Goal: Task Accomplishment & Management: Complete application form

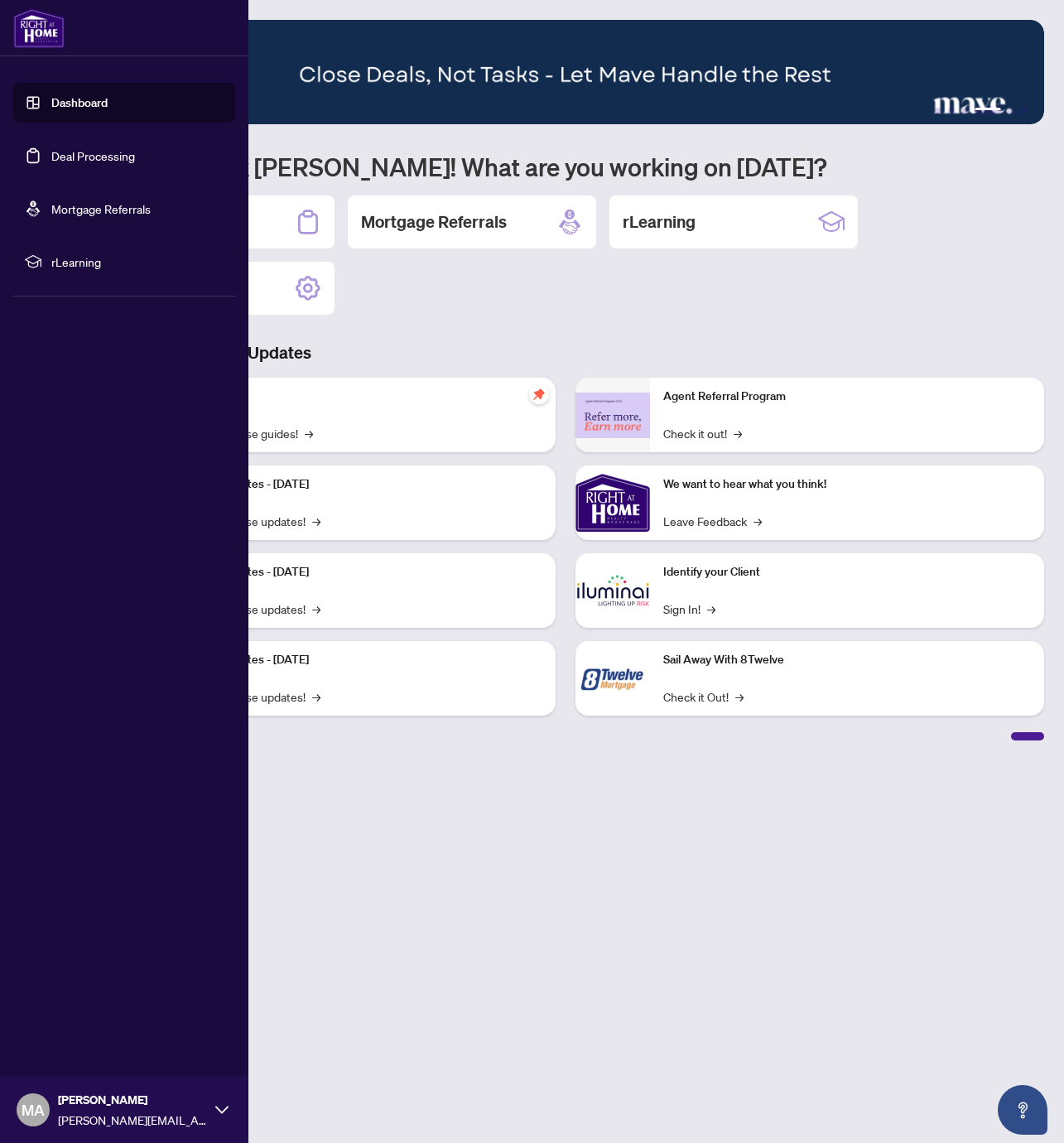
click at [81, 163] on link "Deal Processing" at bounding box center [93, 155] width 83 height 15
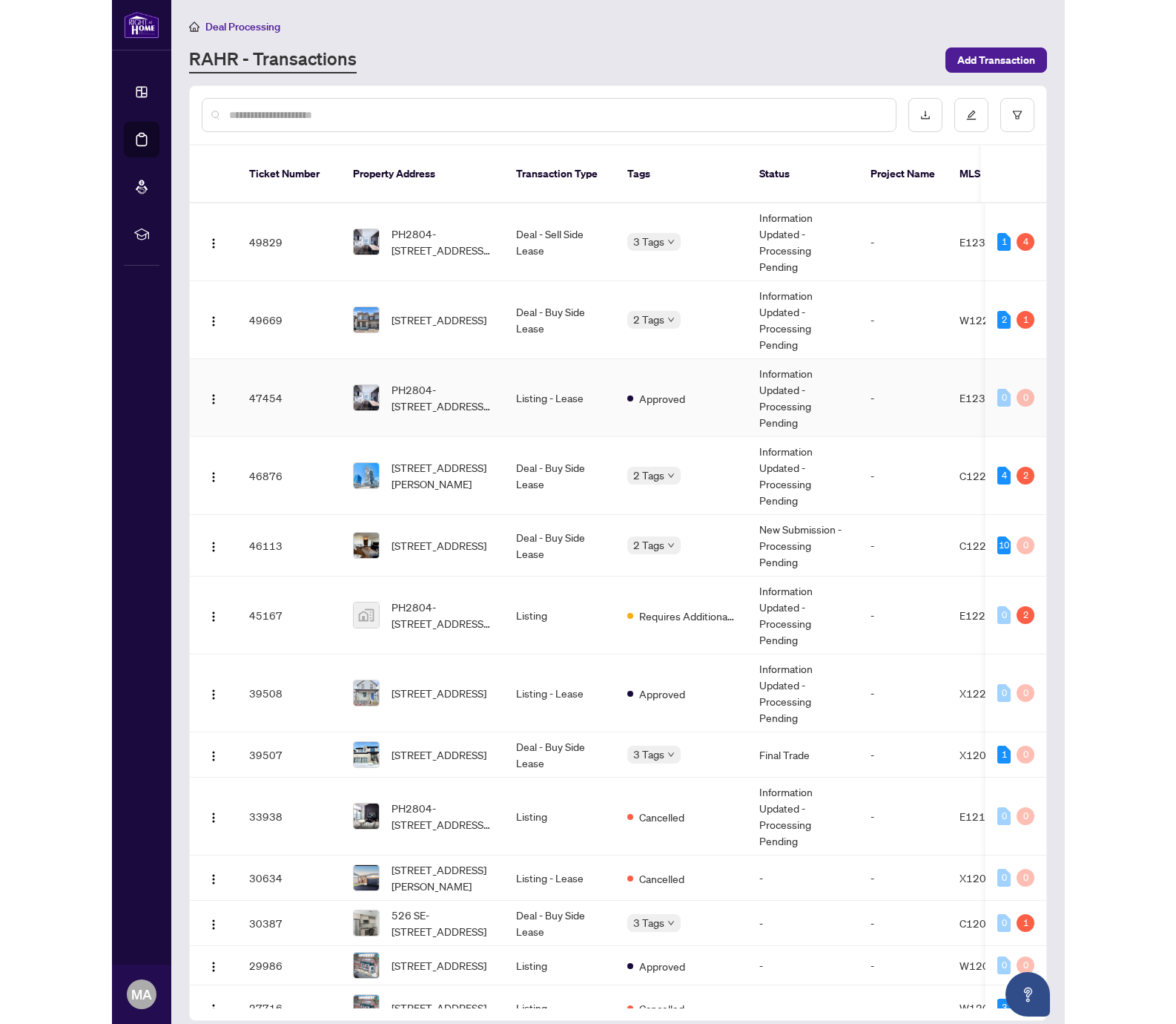
scroll to position [29, 0]
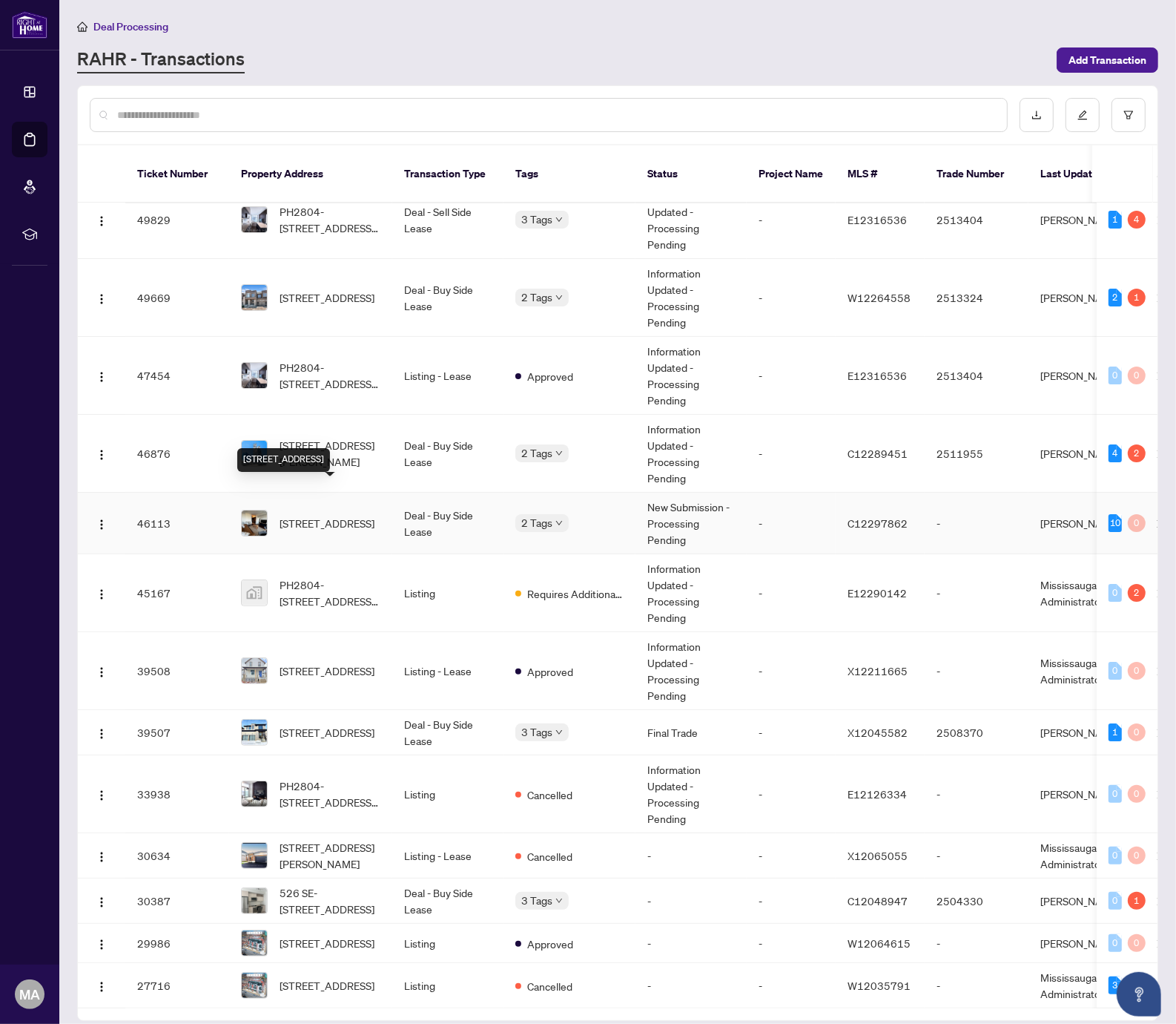
click at [369, 515] on span "[STREET_ADDRESS]" at bounding box center [326, 523] width 95 height 17
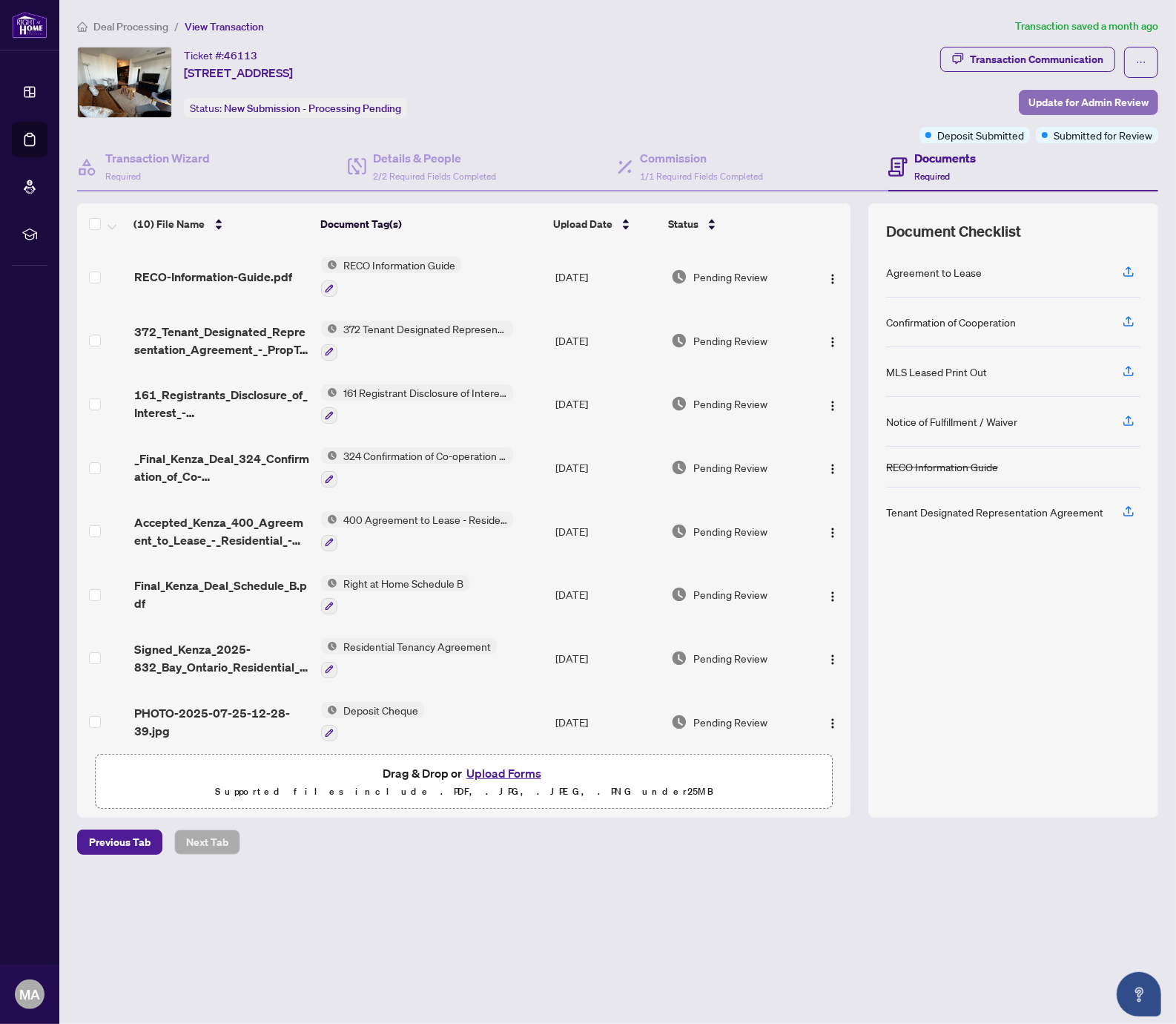
click at [952, 95] on span "Update for Admin Review" at bounding box center [1089, 102] width 120 height 23
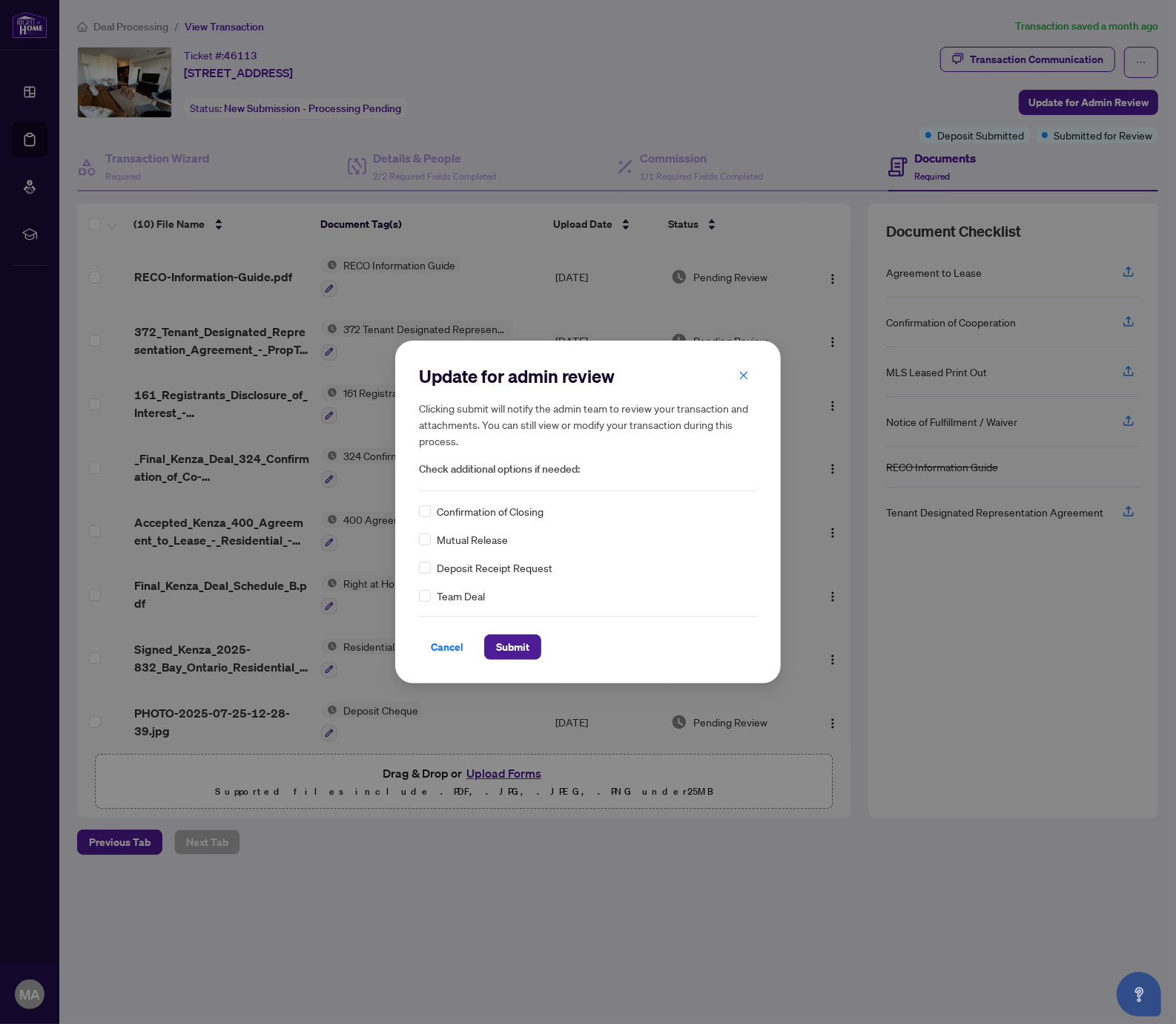
click at [491, 503] on span "Confirmation of Closing" at bounding box center [490, 511] width 107 height 17
click at [425, 504] on label at bounding box center [425, 511] width 12 height 17
click at [510, 639] on span "Submit" at bounding box center [512, 646] width 33 height 23
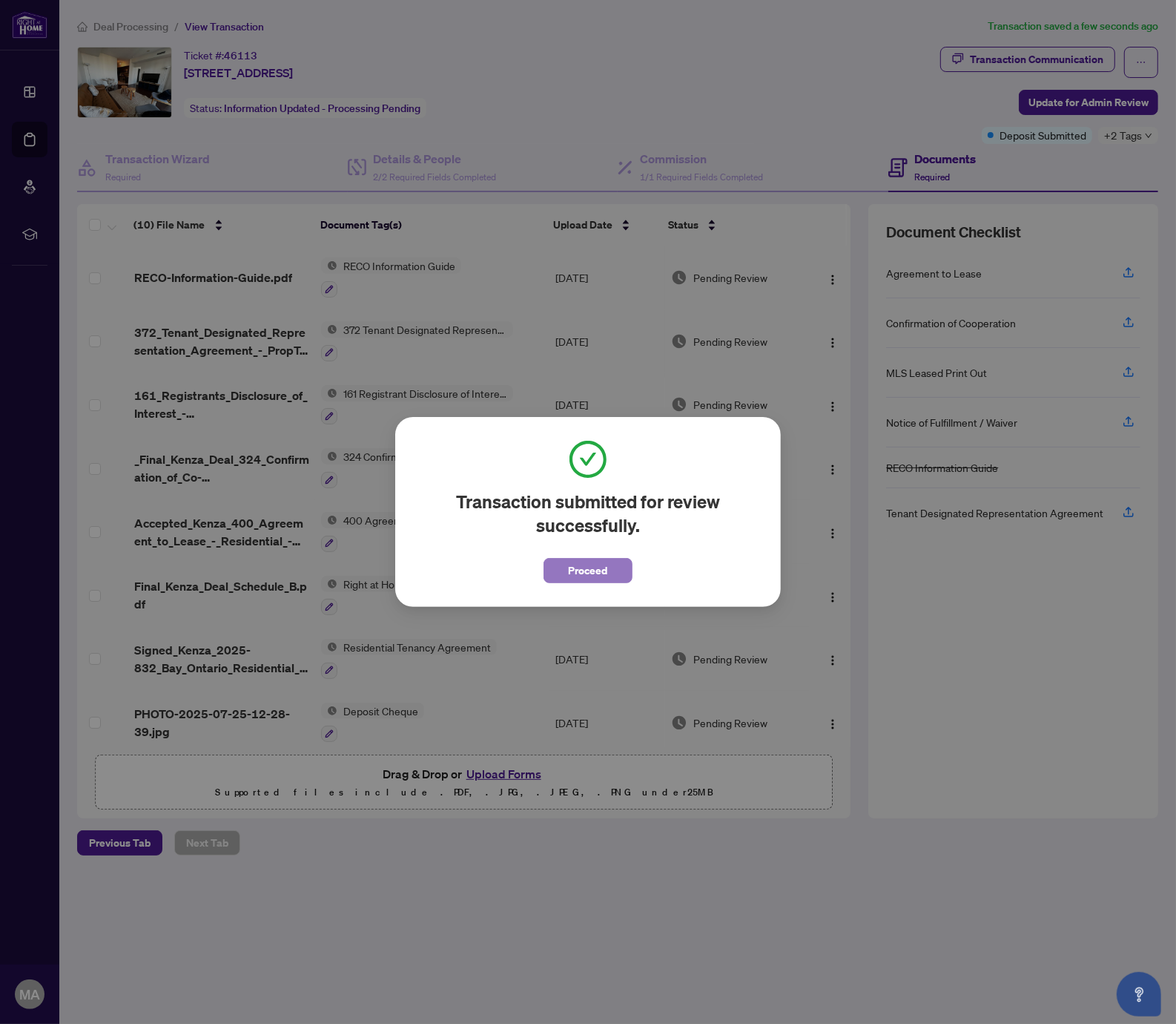
click at [592, 569] on span "Proceed" at bounding box center [588, 570] width 39 height 23
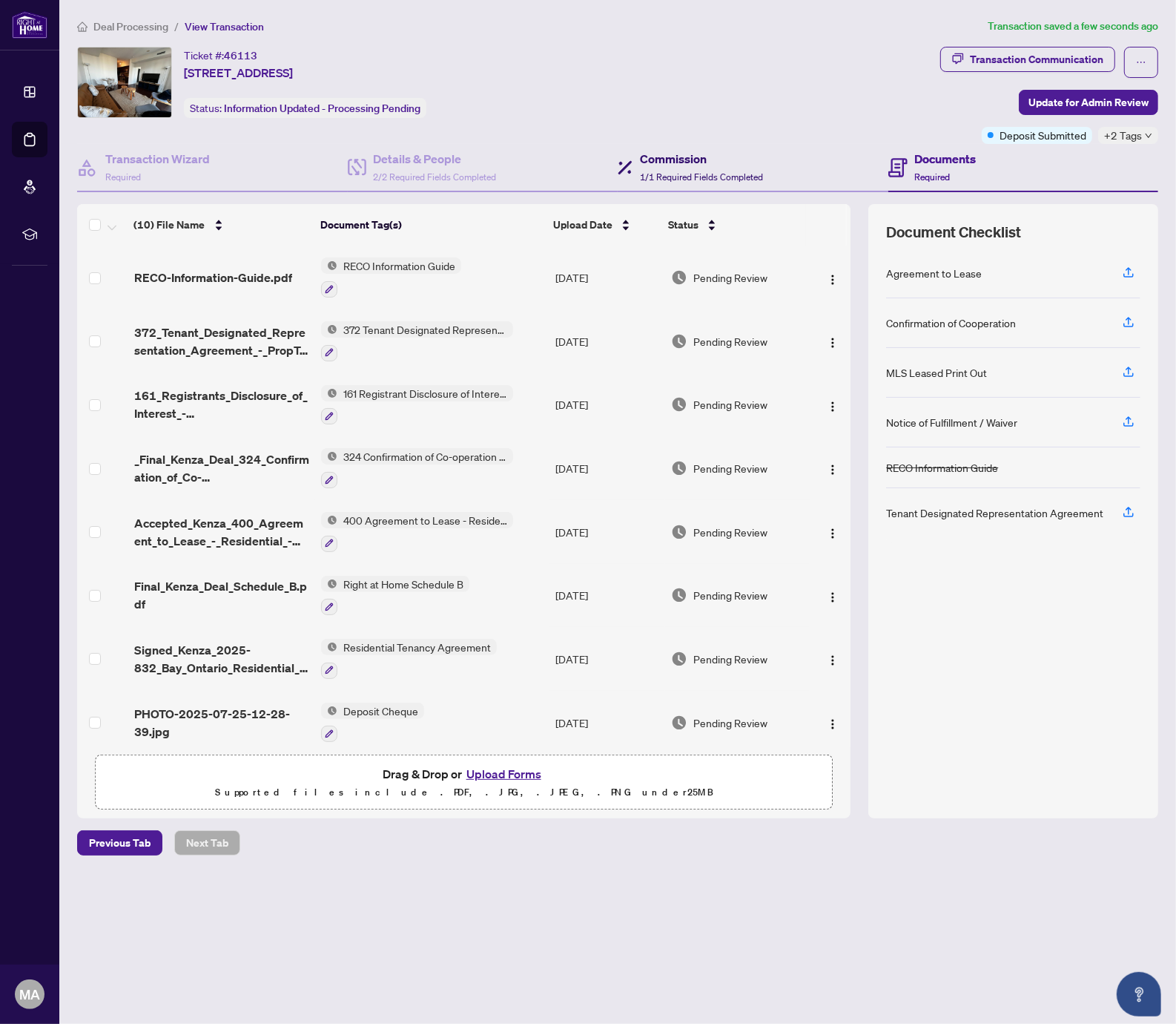
click at [645, 172] on span "1/1 Required Fields Completed" at bounding box center [702, 177] width 124 height 11
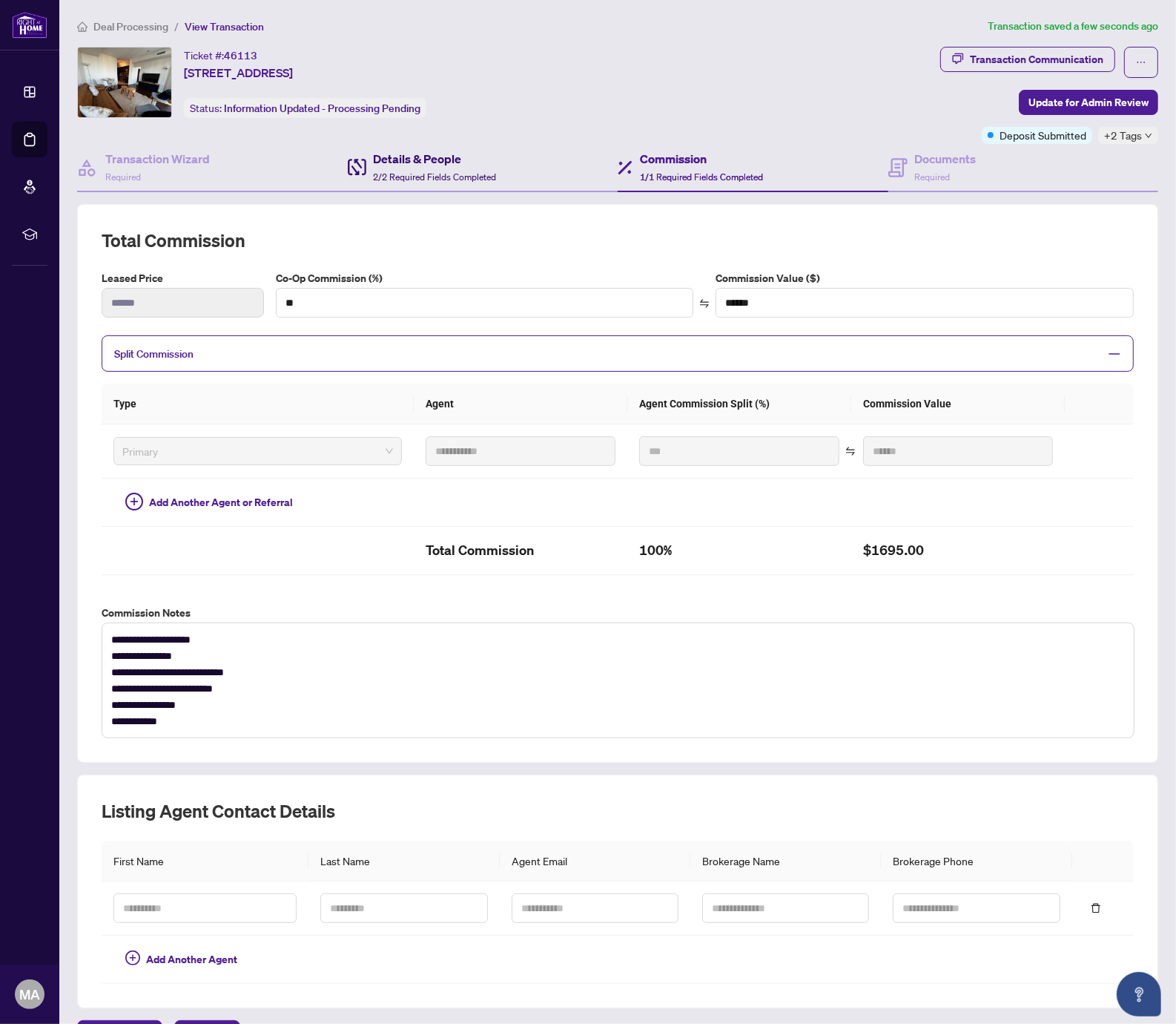
click at [445, 174] on span "2/2 Required Fields Completed" at bounding box center [436, 177] width 124 height 11
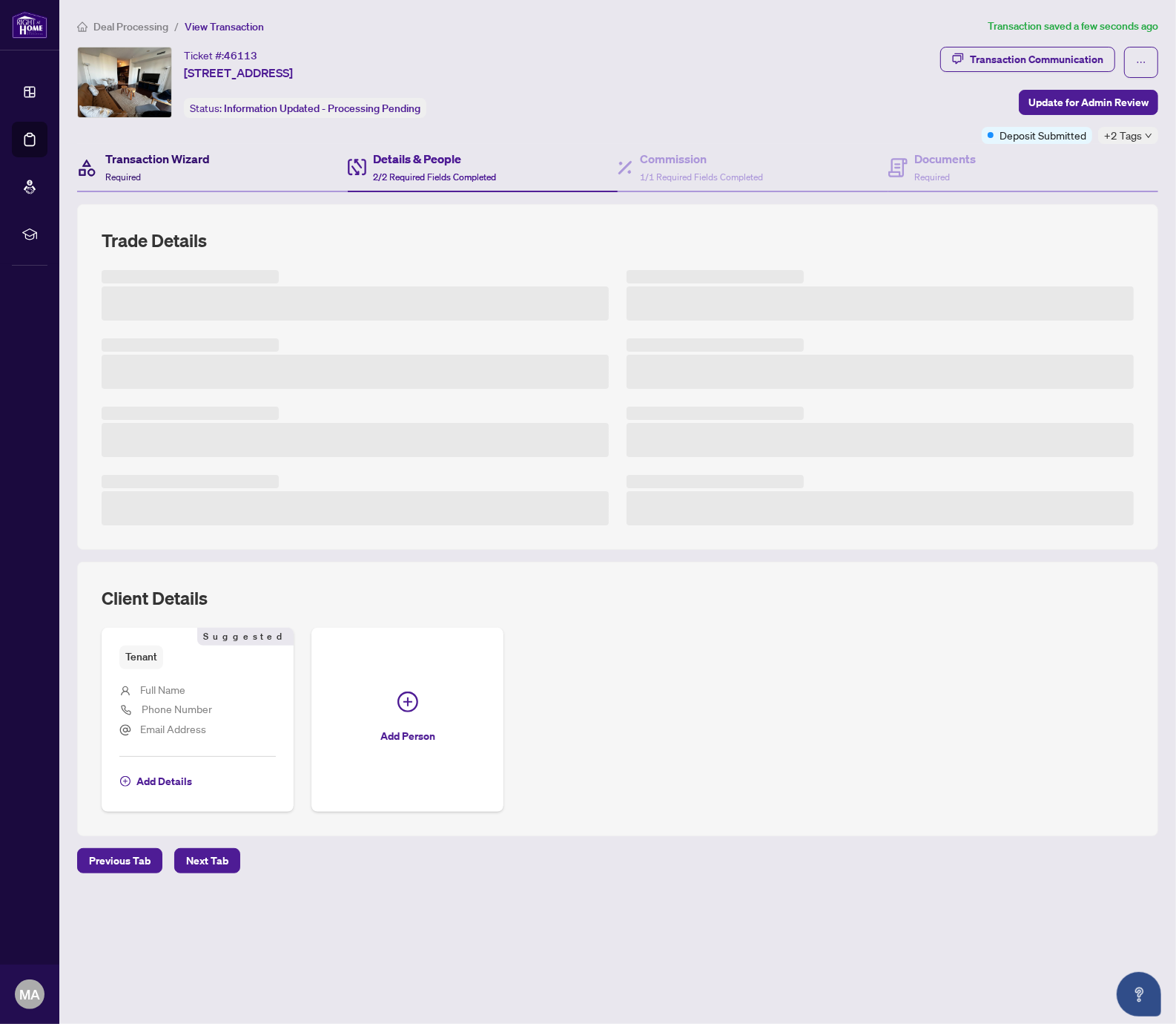
click at [154, 153] on h4 "Transaction Wizard" at bounding box center [157, 158] width 104 height 17
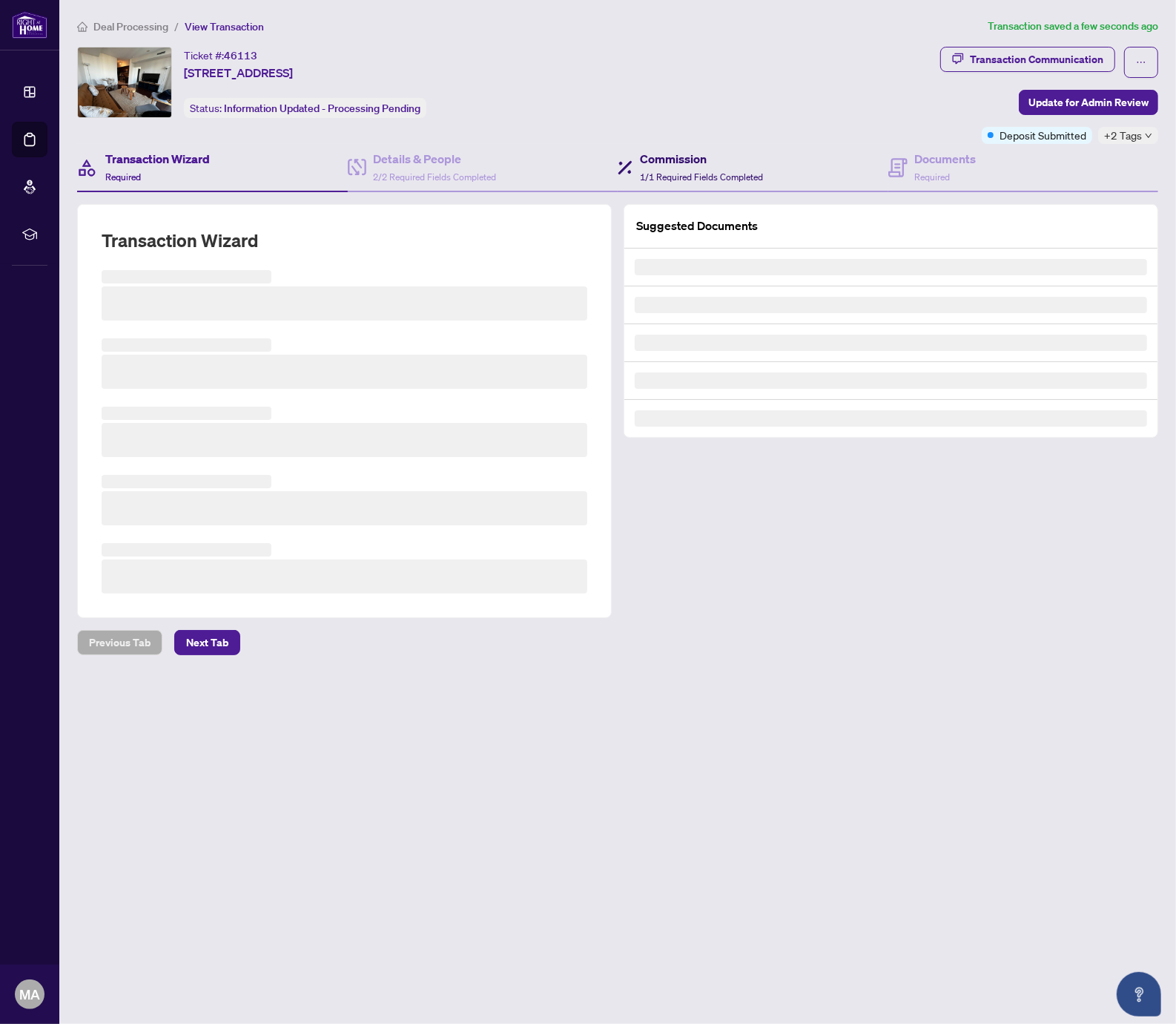
click at [679, 171] on span "1/1 Required Fields Completed" at bounding box center [702, 177] width 124 height 11
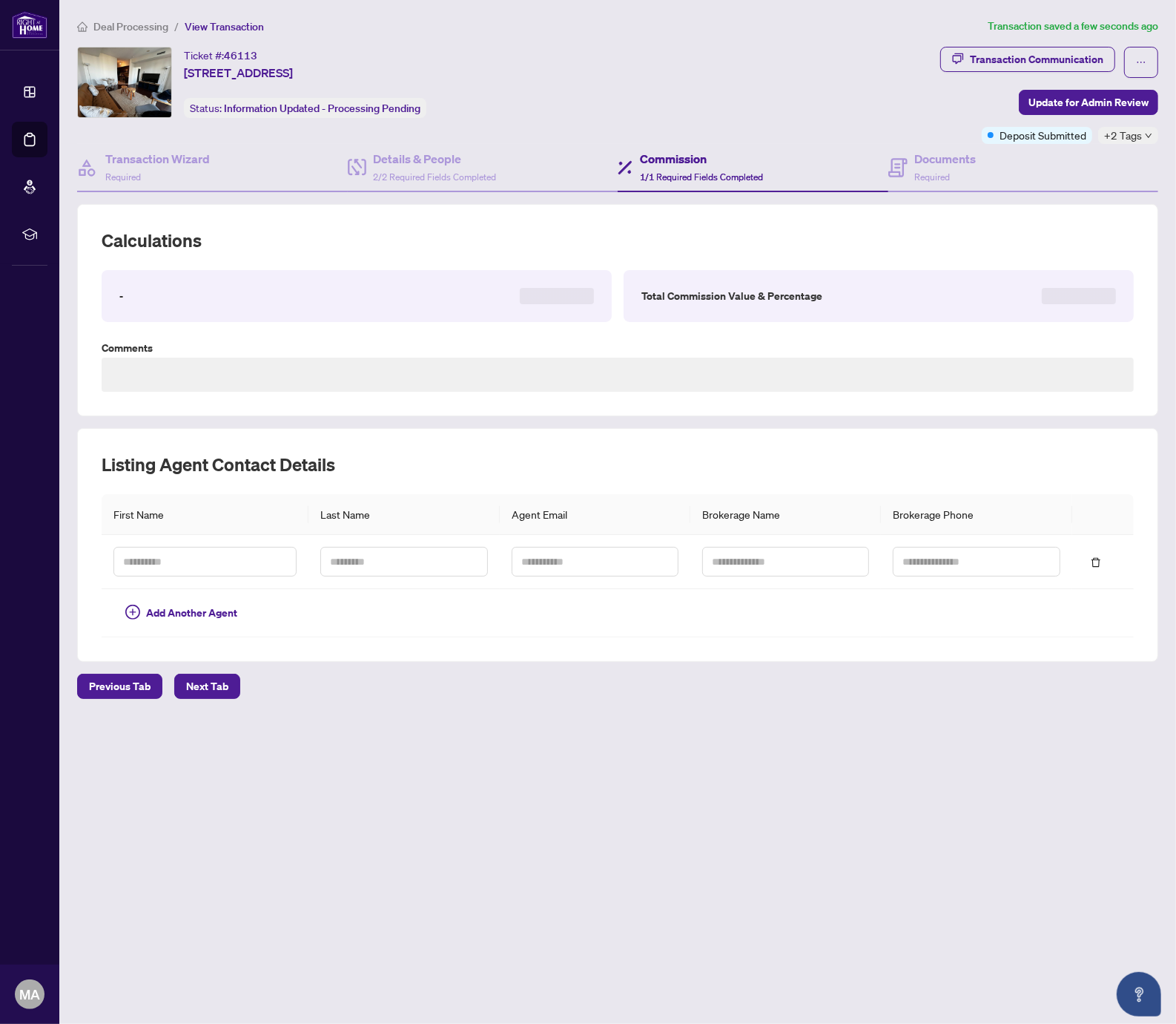
type textarea "**********"
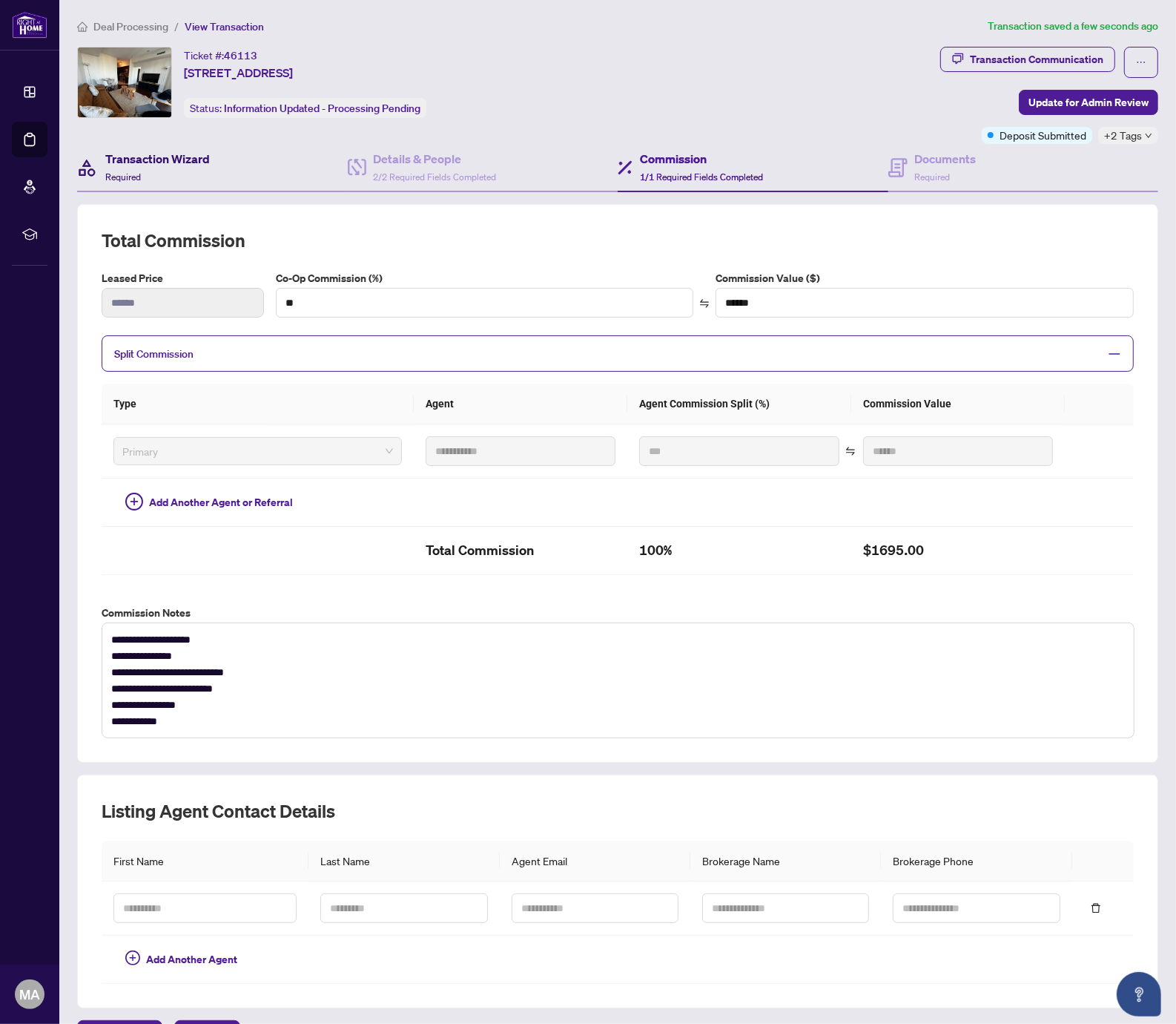
click at [125, 152] on h4 "Transaction Wizard" at bounding box center [157, 158] width 104 height 17
